Goal: Information Seeking & Learning: Learn about a topic

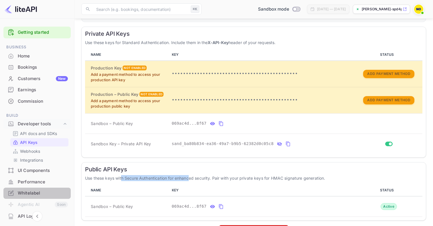
click at [39, 190] on div "Whitelabel" at bounding box center [43, 193] width 50 height 7
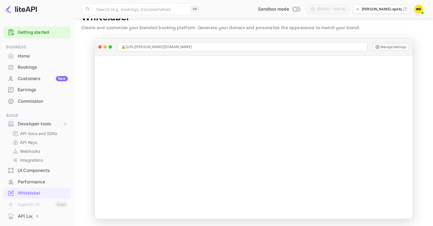
scroll to position [13, 0]
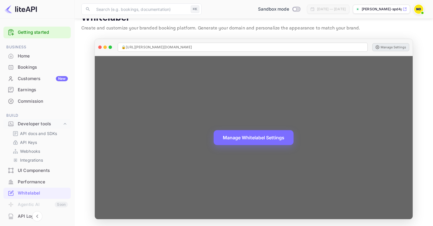
click at [397, 48] on button "Manage Settings" at bounding box center [390, 47] width 37 height 8
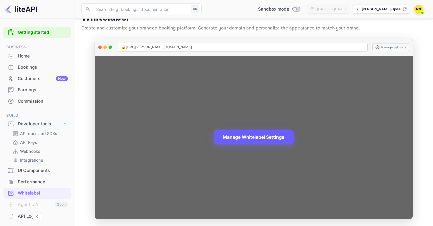
click at [262, 139] on button "Manage Whitelabel Settings" at bounding box center [254, 137] width 80 height 15
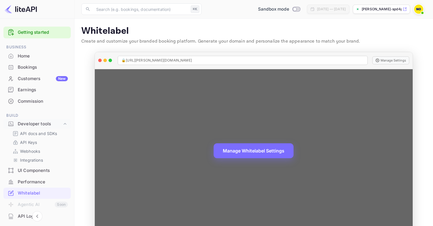
scroll to position [0, 0]
click at [249, 151] on button "Manage Whitelabel Settings" at bounding box center [254, 150] width 80 height 15
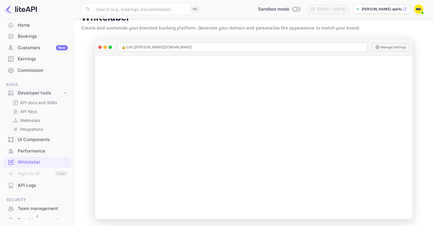
scroll to position [35, 0]
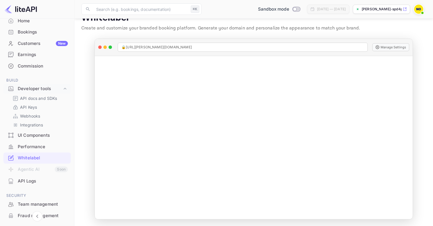
click at [40, 135] on div "UI Components" at bounding box center [43, 135] width 50 height 7
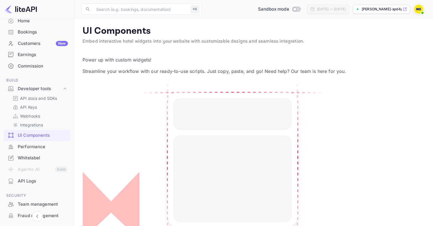
click at [30, 126] on p "Integrations" at bounding box center [31, 125] width 23 height 6
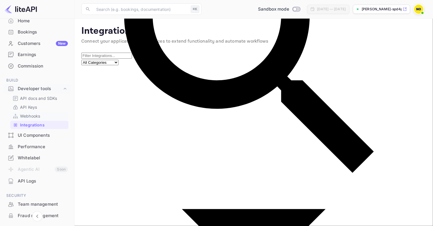
click at [32, 117] on p "Webhooks" at bounding box center [30, 116] width 20 height 6
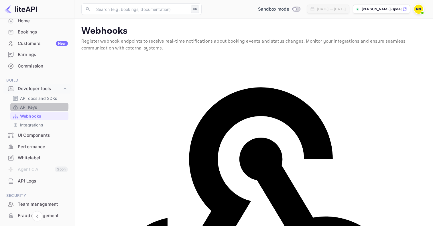
click at [39, 104] on link "API Keys" at bounding box center [40, 107] width 54 height 6
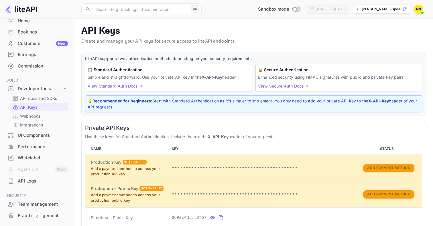
click at [38, 98] on p "API docs and SDKs" at bounding box center [38, 98] width 37 height 6
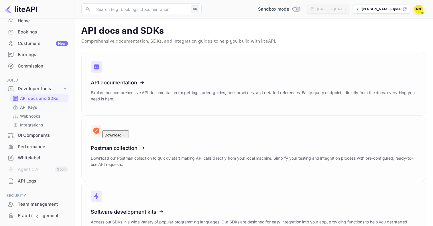
click at [41, 105] on link "API Keys" at bounding box center [40, 107] width 54 height 6
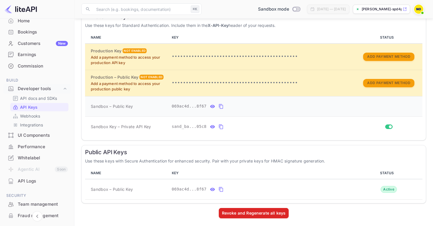
scroll to position [111, 0]
click at [35, 180] on div "API Logs" at bounding box center [43, 181] width 50 height 7
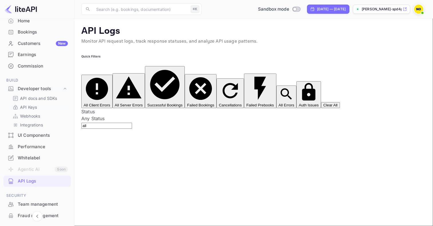
click at [35, 106] on p "API Keys" at bounding box center [28, 107] width 17 height 6
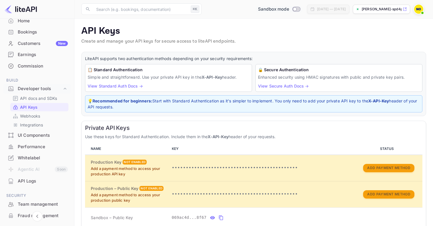
click at [289, 9] on input "Switch to Production mode" at bounding box center [294, 9] width 11 height 4
checkbox input "false"
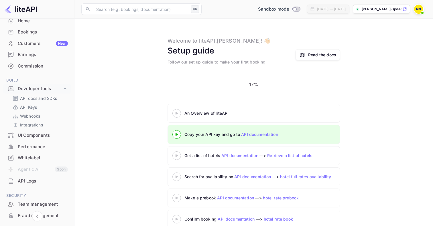
click at [193, 110] on div "An Overview of liteAPI" at bounding box center [255, 113] width 143 height 6
click at [175, 109] on div "An Overview of liteAPI" at bounding box center [254, 113] width 172 height 19
click at [178, 110] on div at bounding box center [177, 113] width 20 height 7
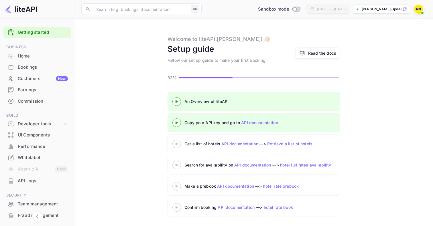
scroll to position [2, 0]
click at [174, 144] on icon at bounding box center [177, 144] width 20 height 3
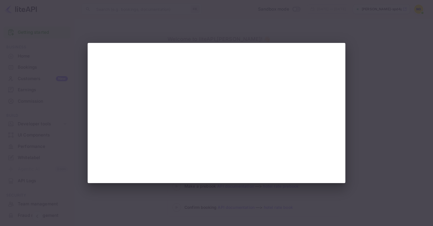
click at [79, 188] on div at bounding box center [216, 113] width 433 height 226
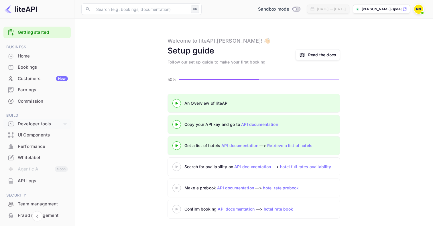
click at [61, 121] on div "Developer tools" at bounding box center [36, 124] width 67 height 10
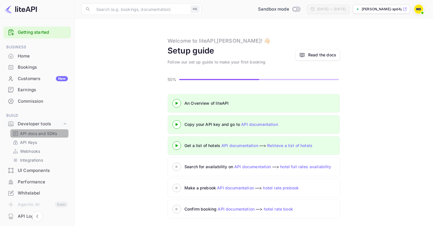
click at [48, 135] on p "API docs and SDKs" at bounding box center [38, 134] width 37 height 6
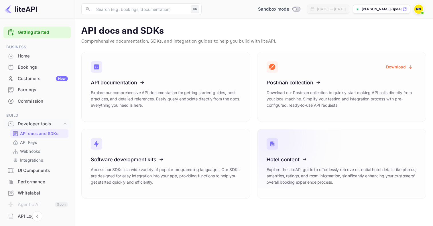
click at [282, 152] on icon at bounding box center [302, 158] width 89 height 59
